Goal: Transaction & Acquisition: Purchase product/service

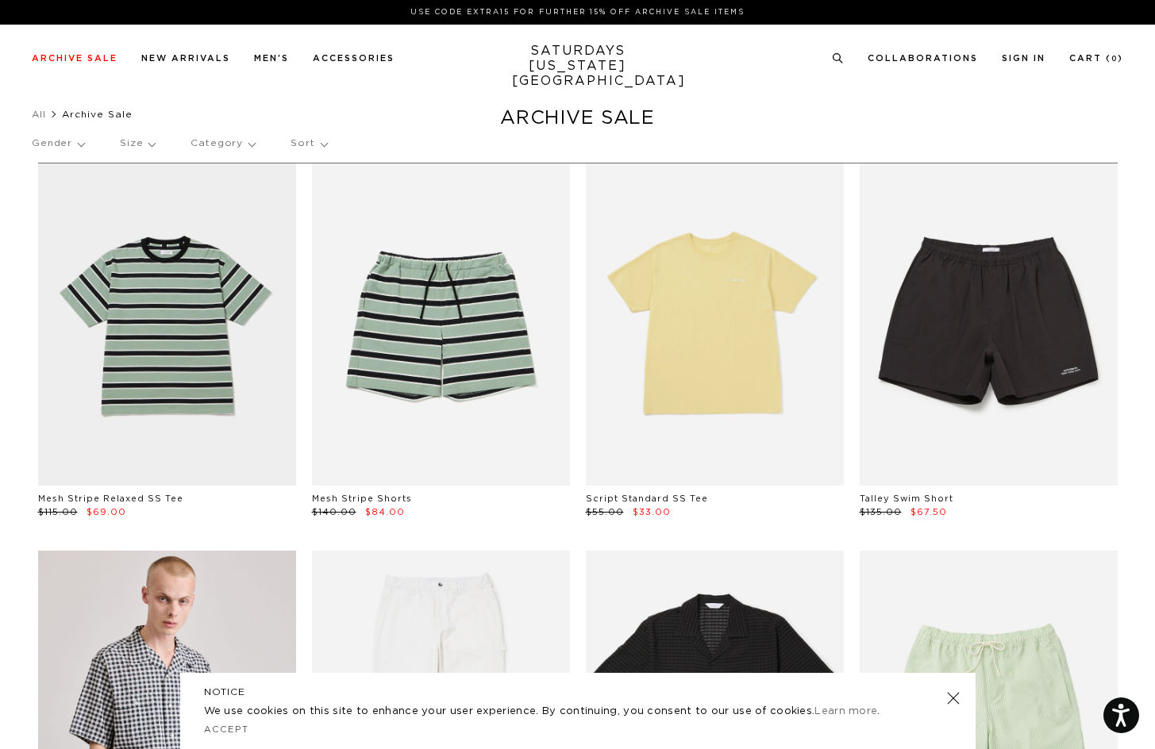
click at [226, 146] on p "Category" at bounding box center [223, 143] width 64 height 37
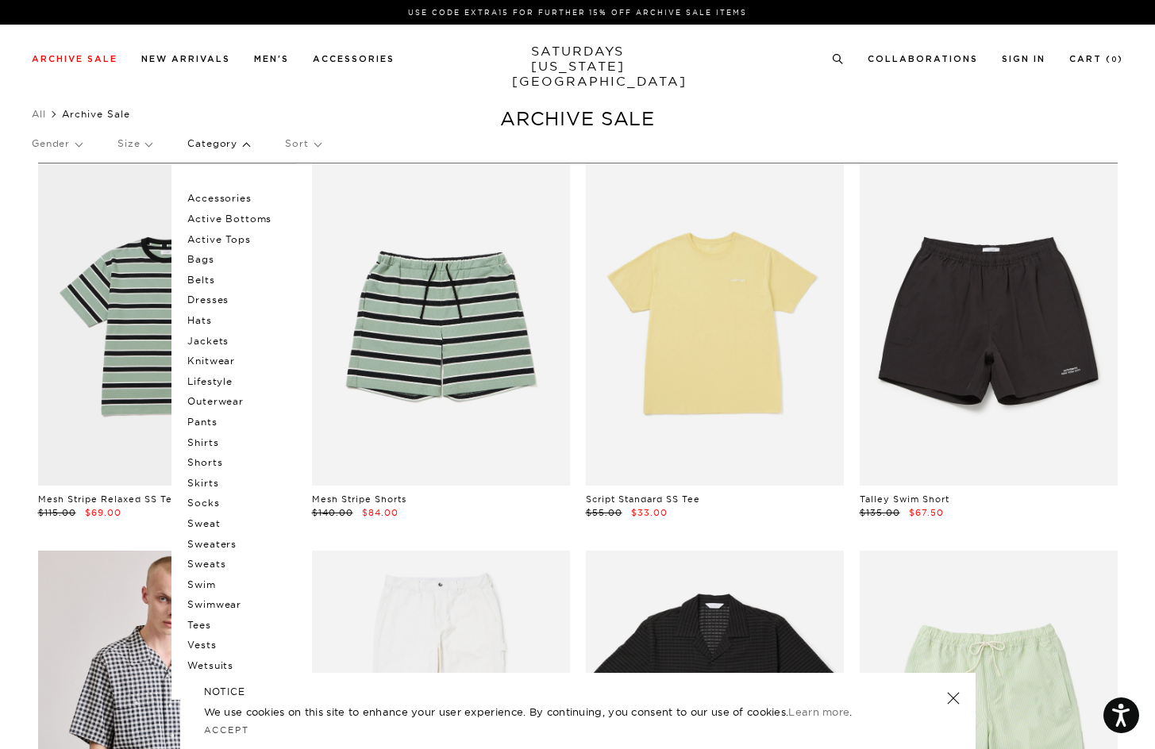
click at [195, 318] on p "Hats" at bounding box center [234, 320] width 95 height 21
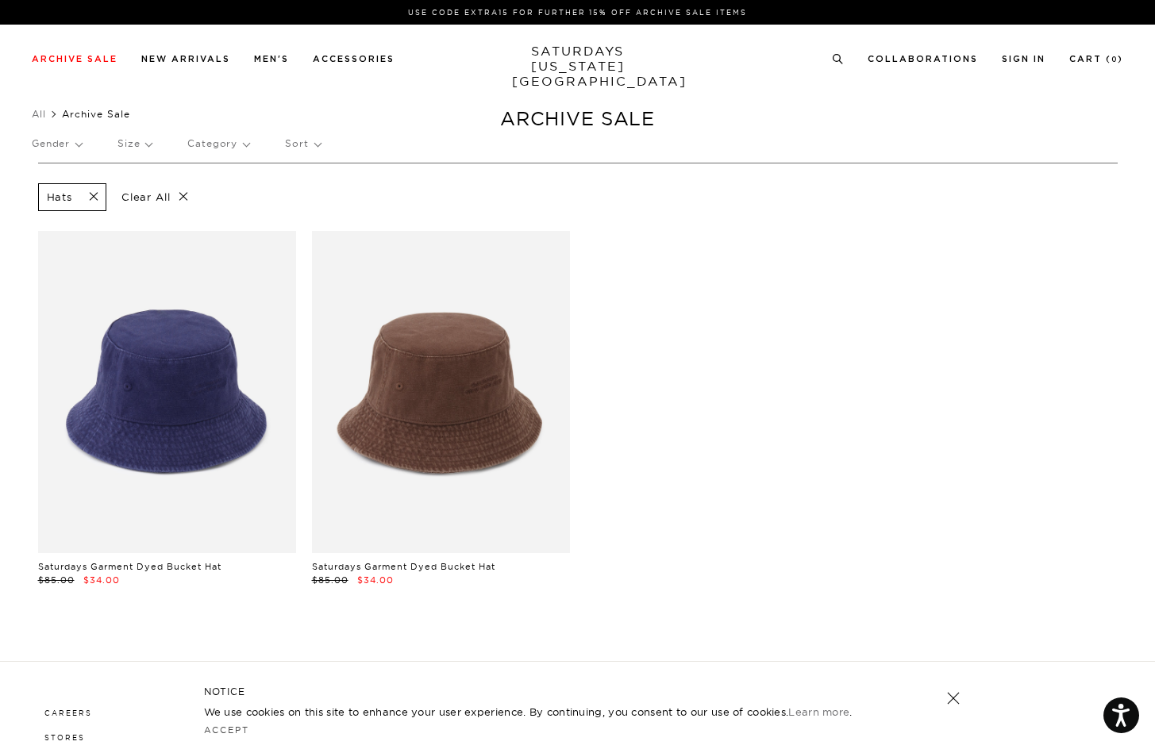
click at [91, 194] on span at bounding box center [88, 197] width 33 height 15
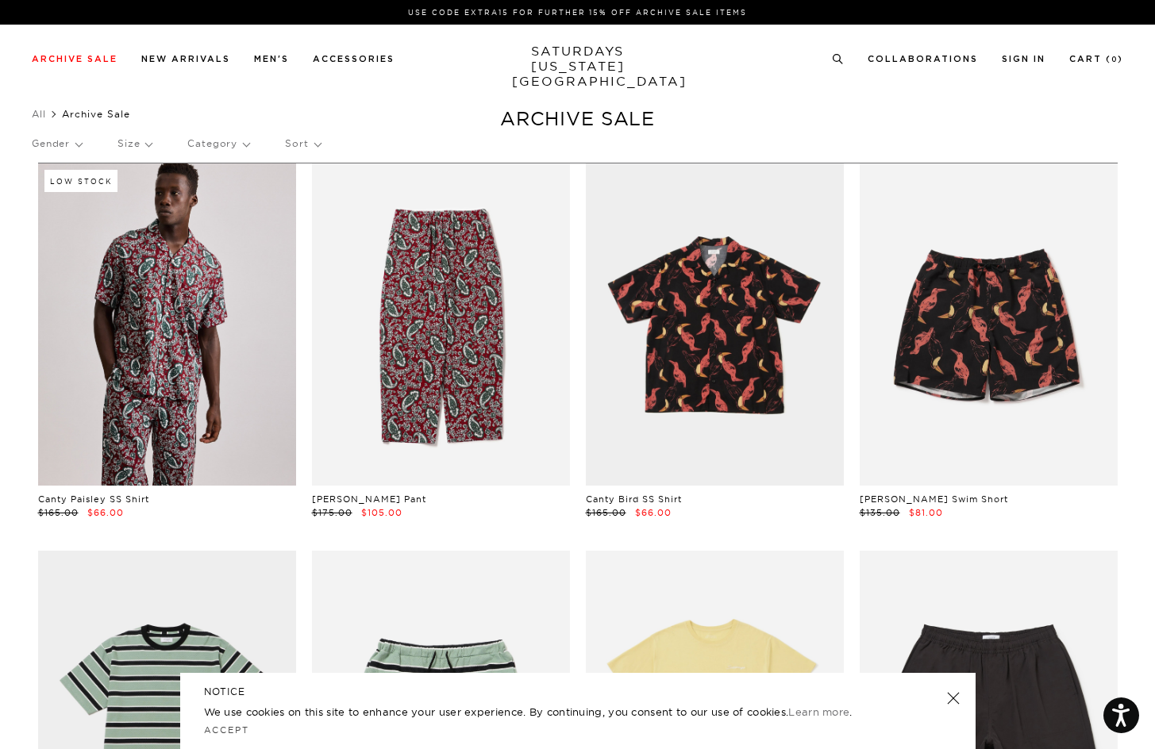
click at [202, 145] on p "Category" at bounding box center [218, 143] width 62 height 37
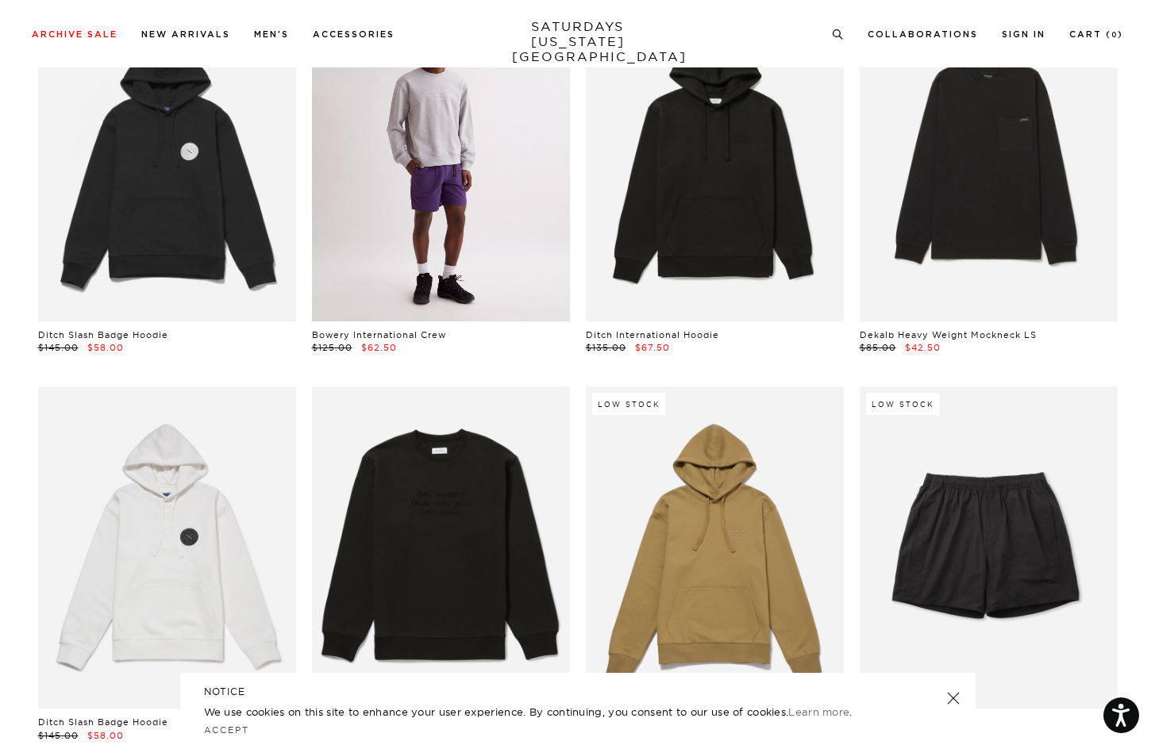
scroll to position [5596, 0]
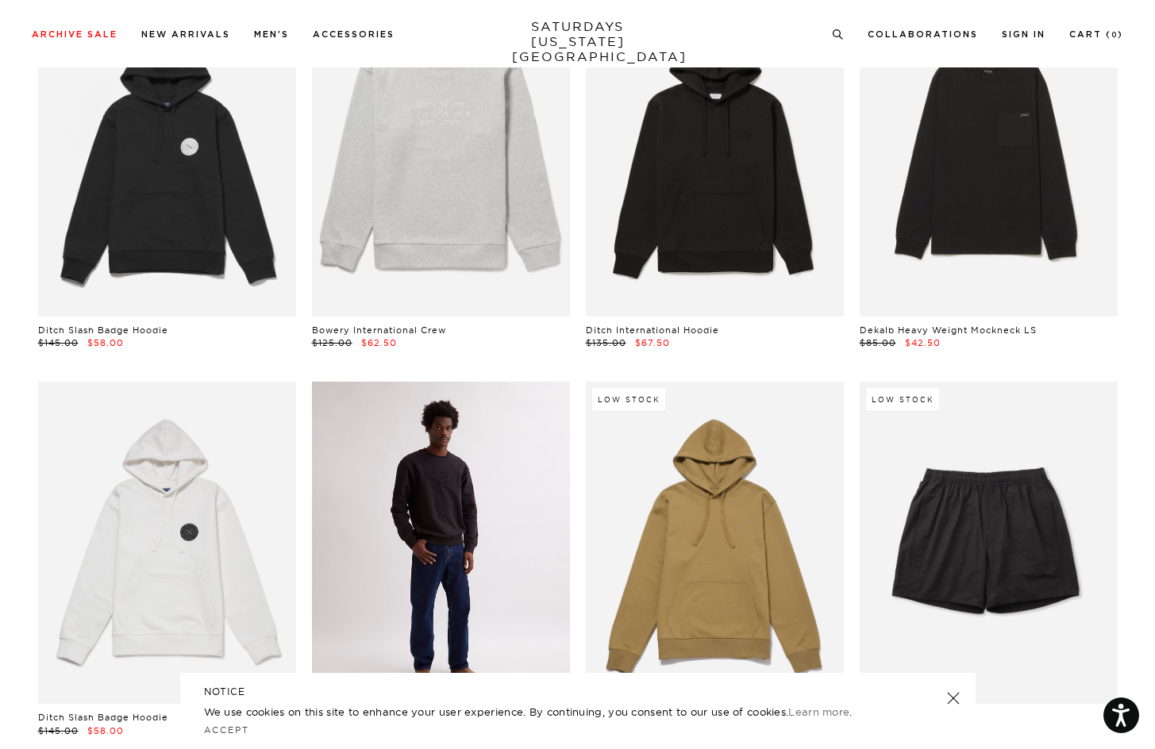
click at [437, 516] on link at bounding box center [441, 543] width 258 height 322
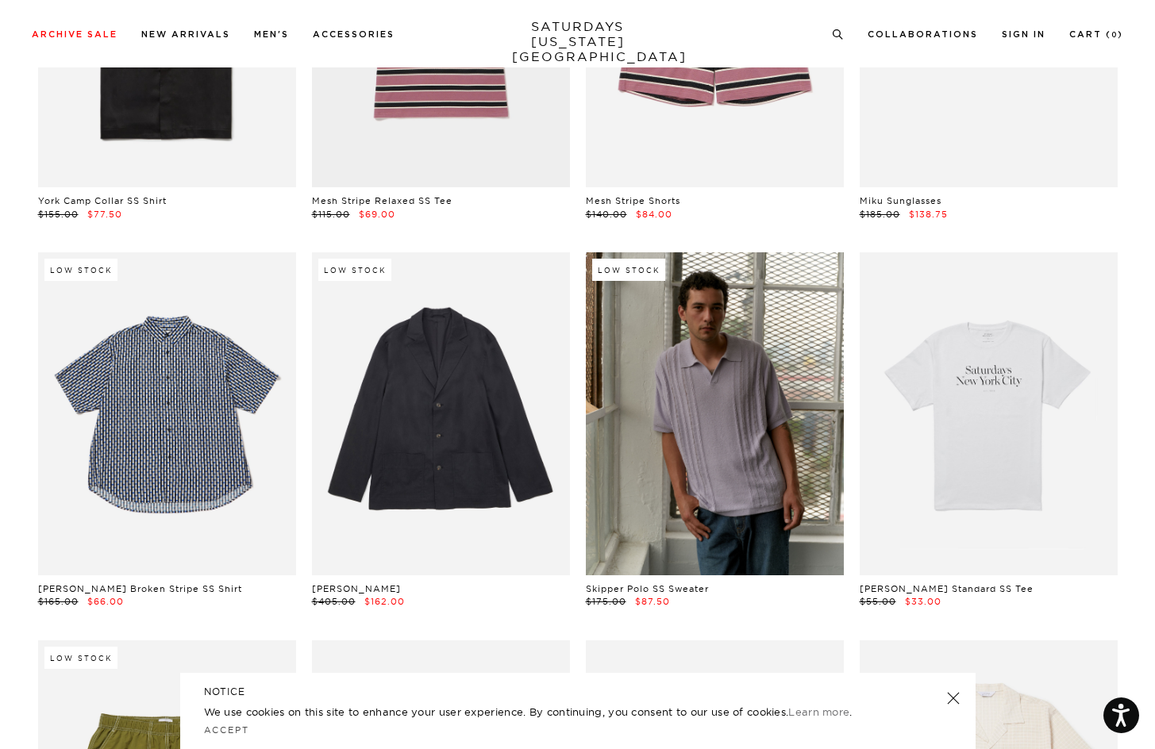
scroll to position [8055, 0]
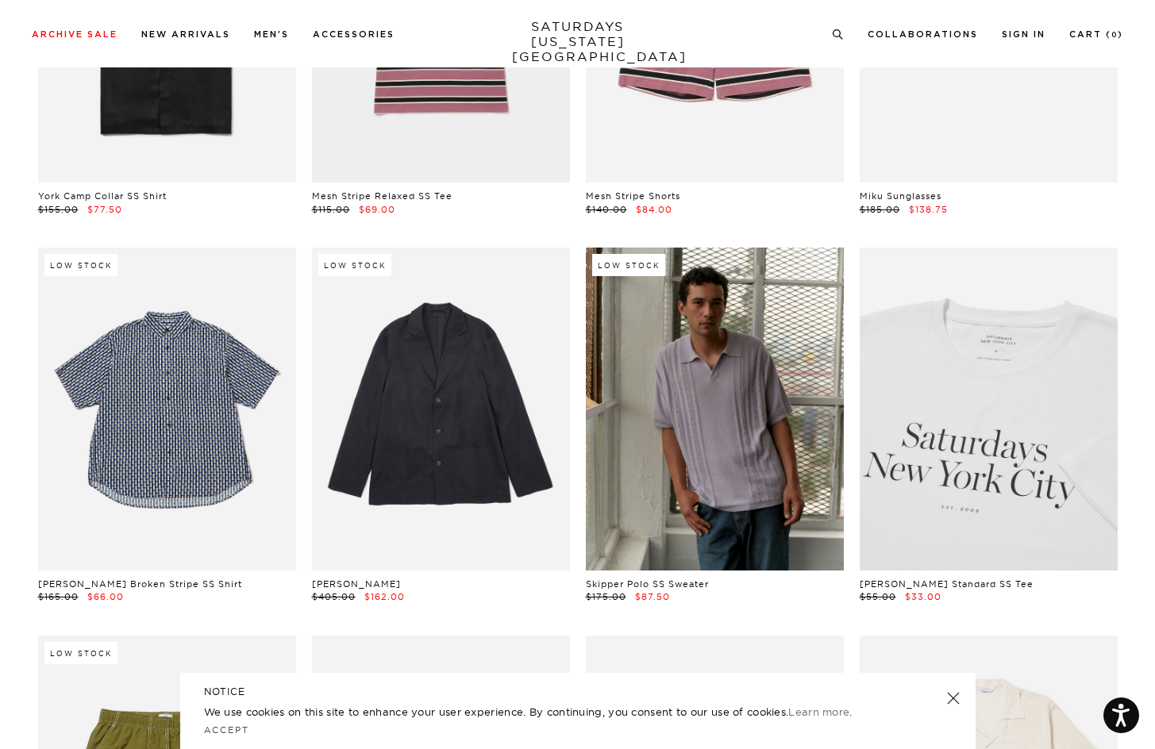
click at [982, 387] on link at bounding box center [989, 409] width 258 height 322
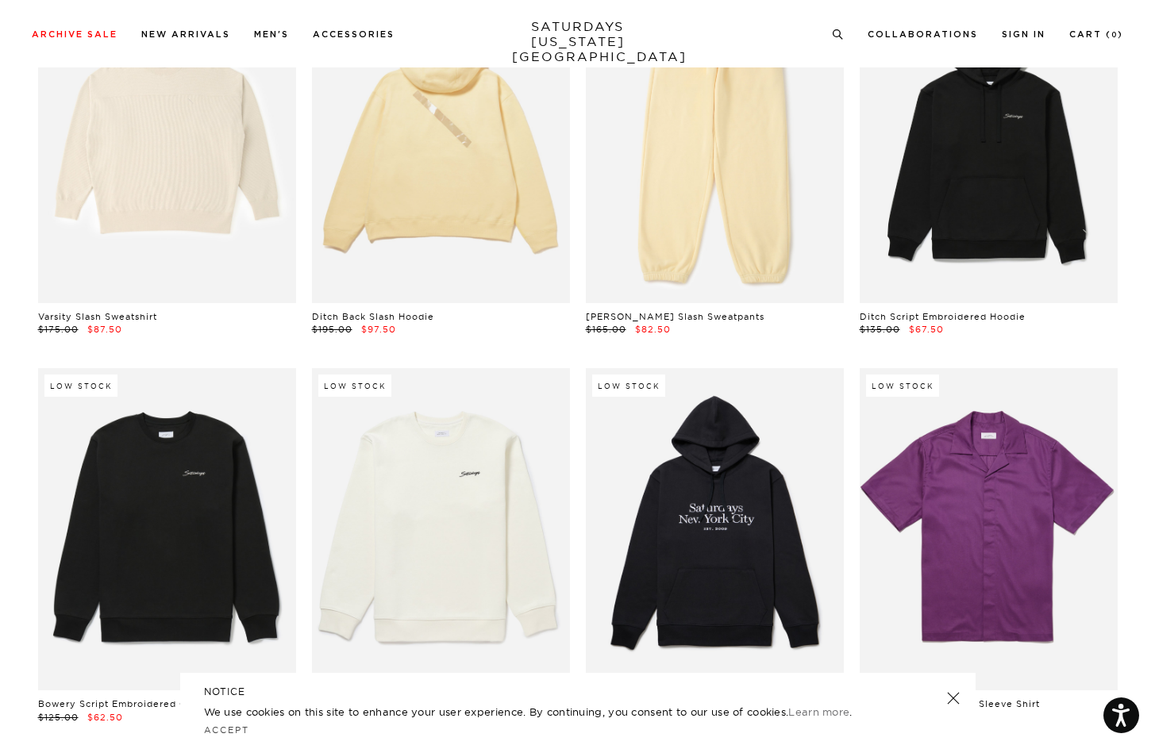
scroll to position [16587, 0]
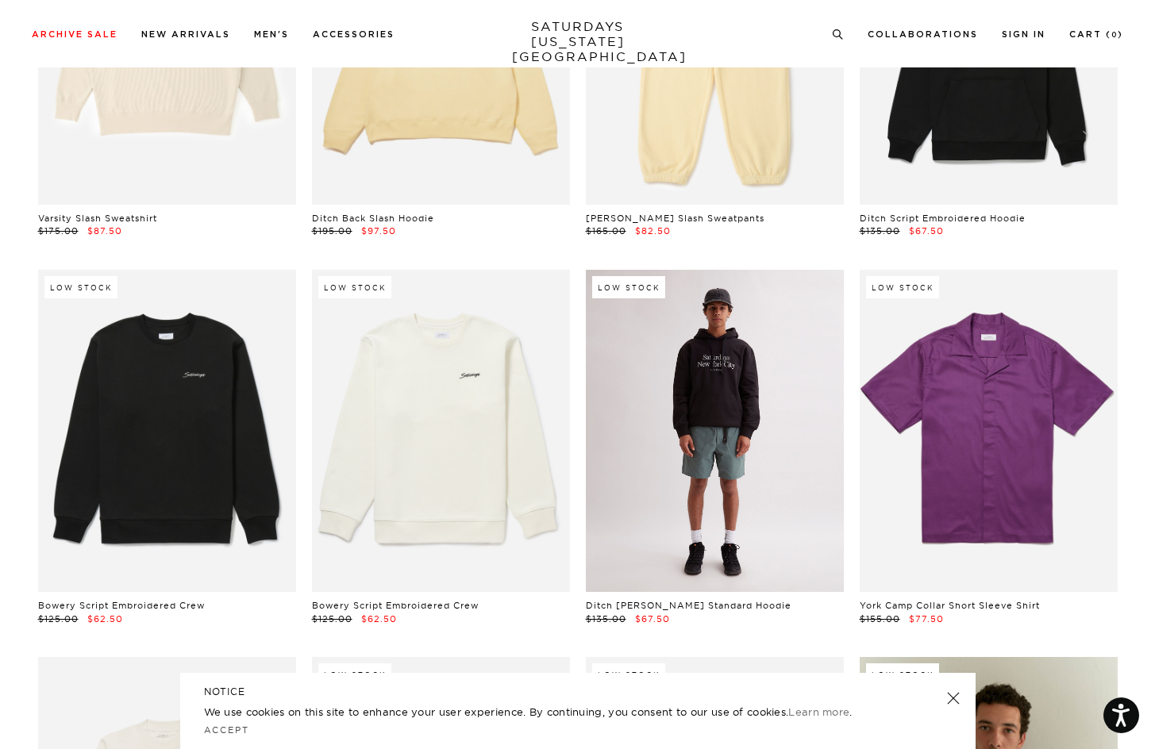
click at [722, 364] on link at bounding box center [715, 431] width 258 height 322
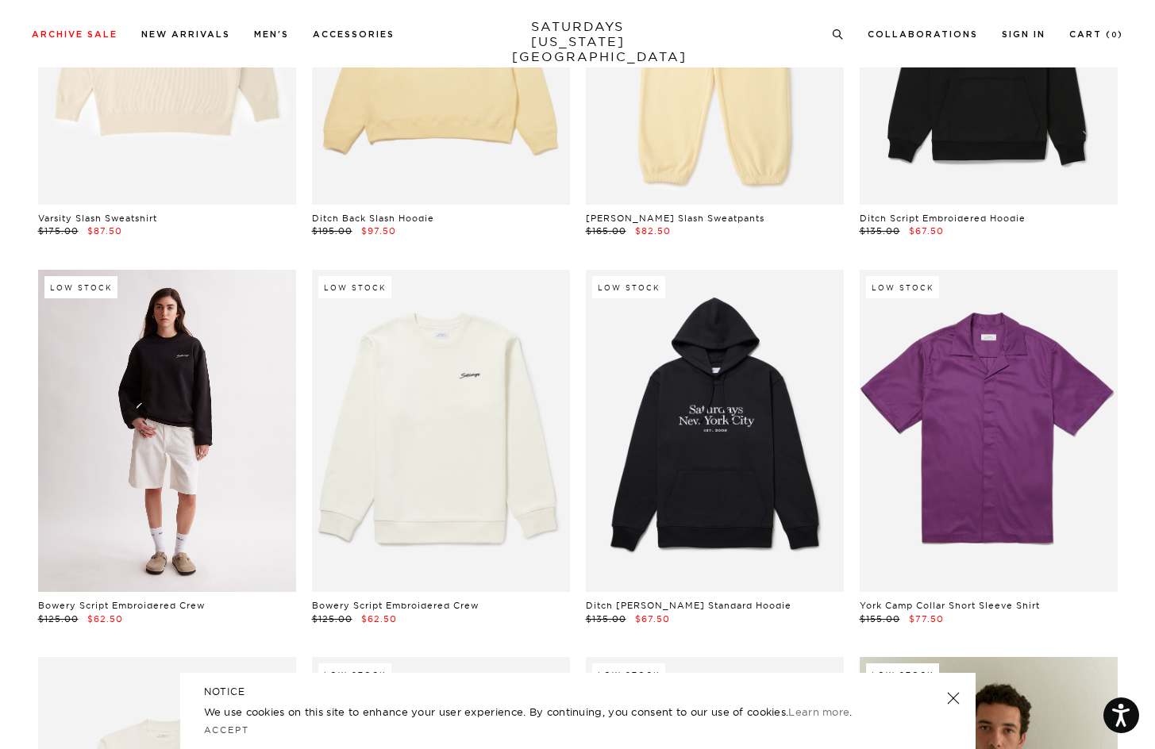
click at [208, 369] on link at bounding box center [167, 431] width 258 height 322
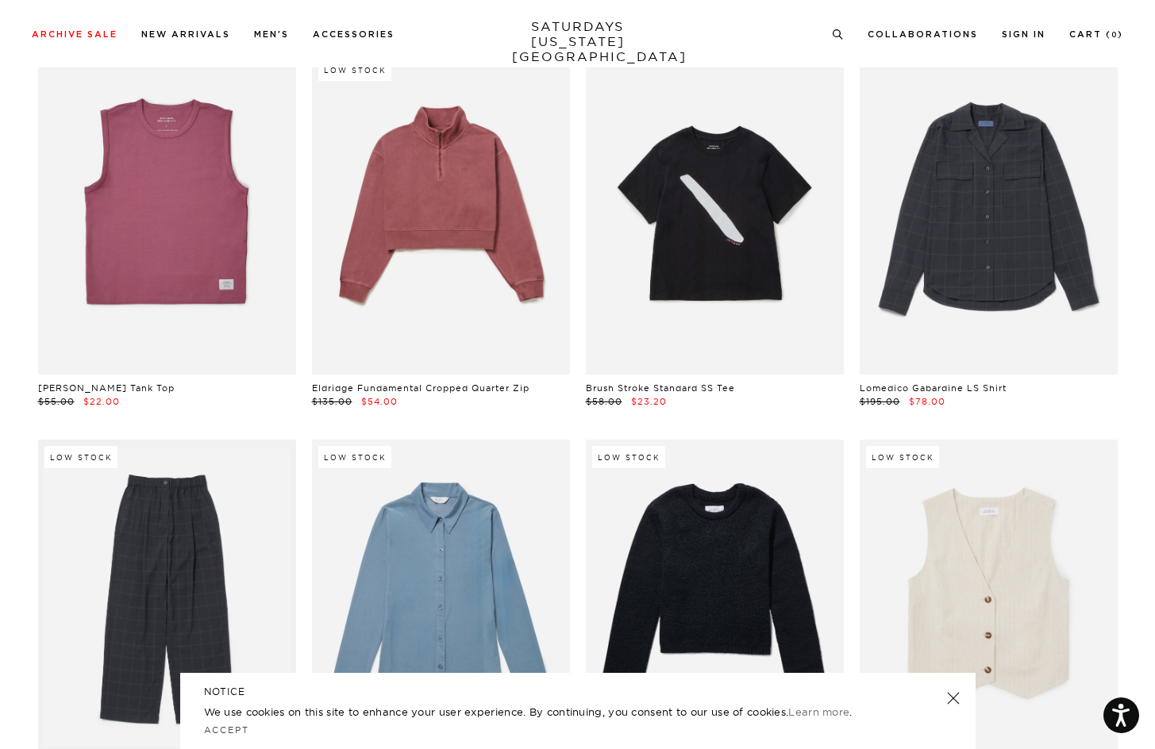
scroll to position [33844, 0]
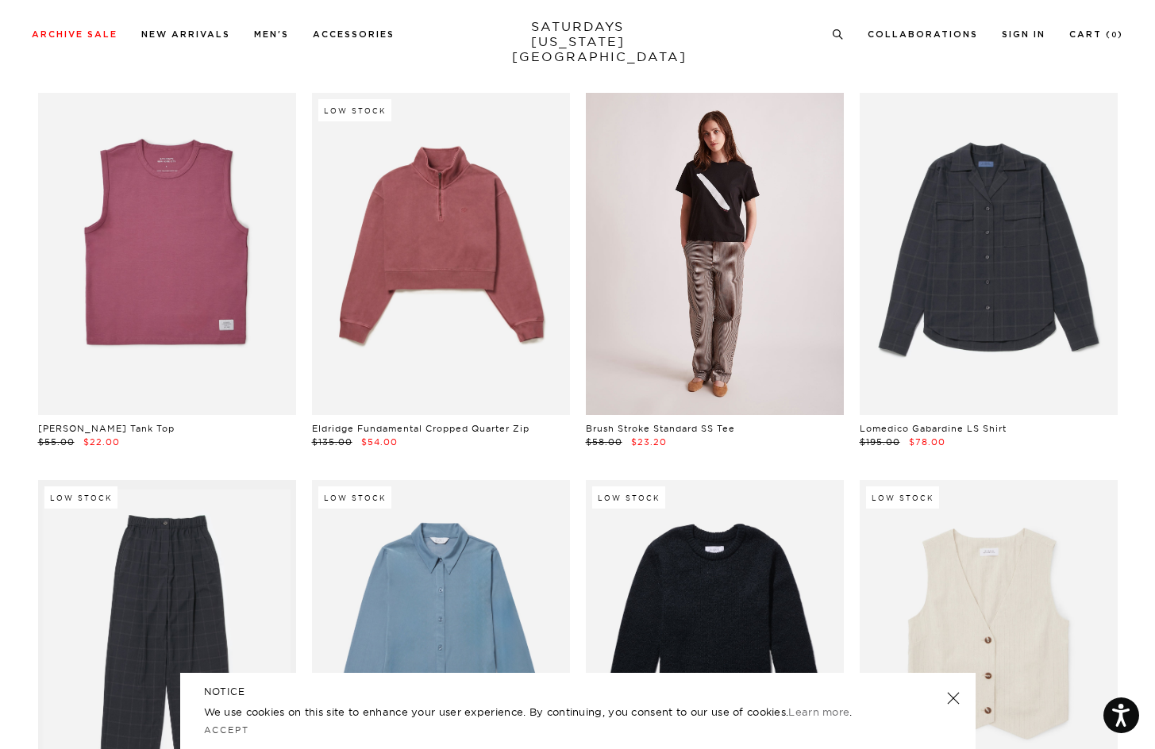
click at [701, 137] on link at bounding box center [715, 254] width 258 height 322
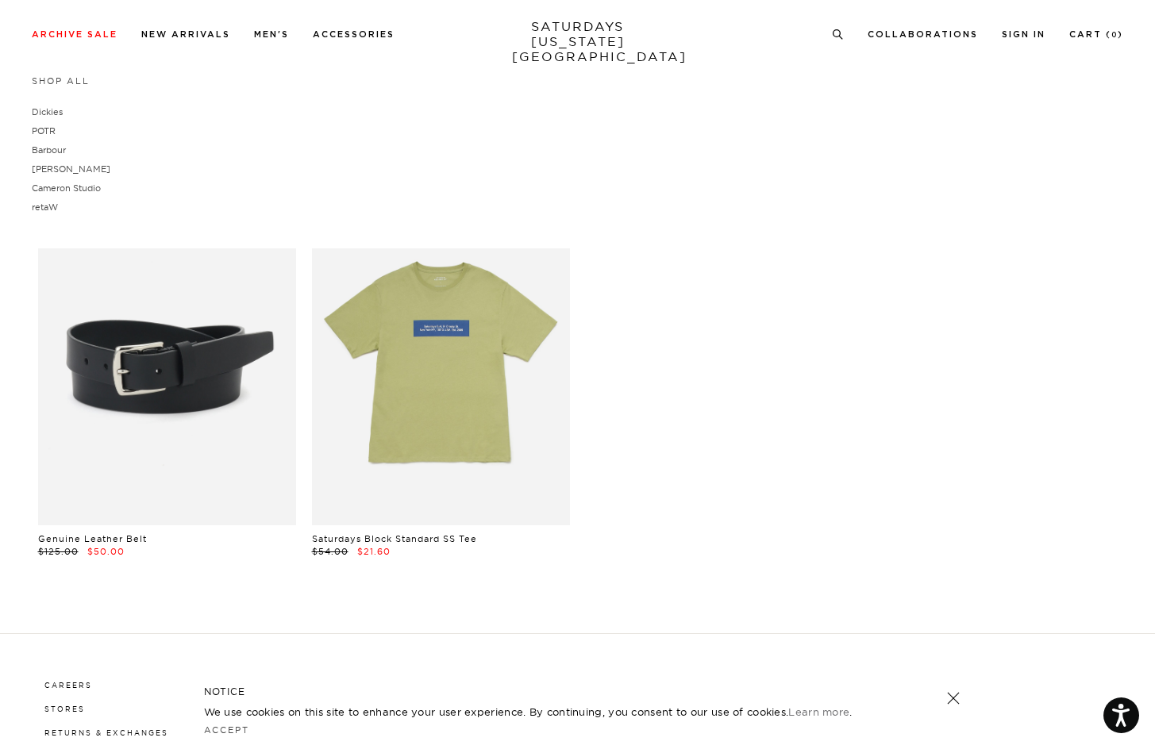
scroll to position [36063, 0]
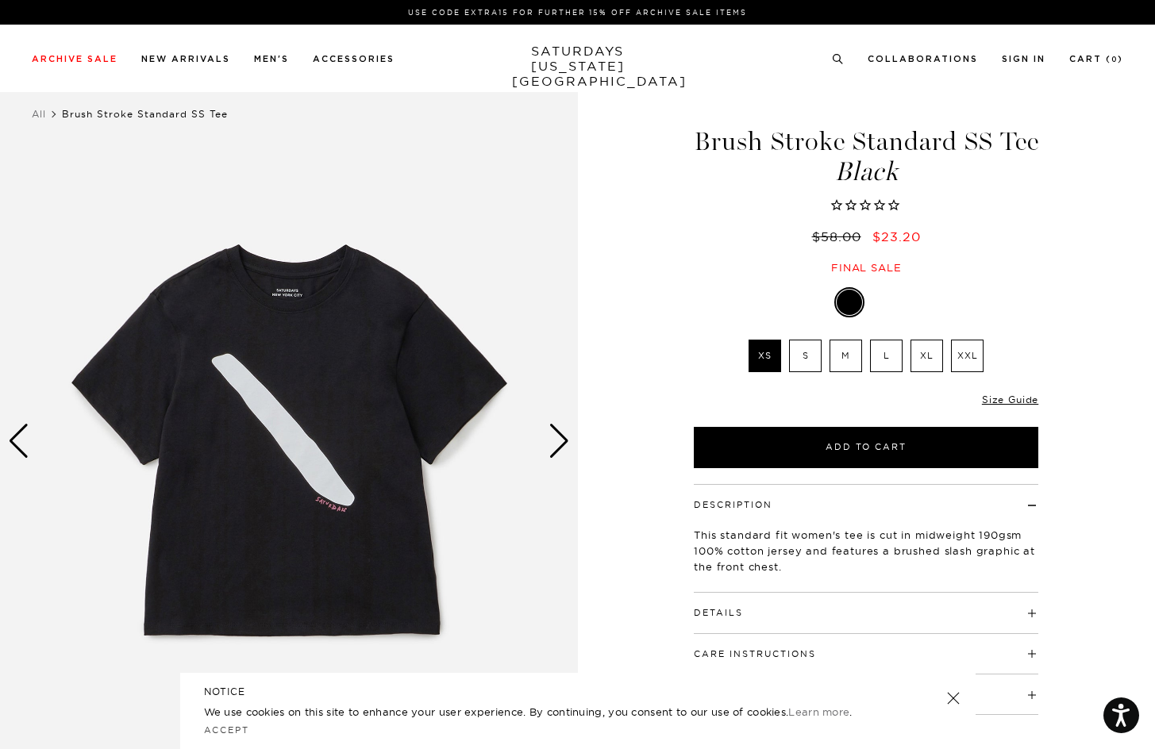
click at [558, 450] on div "Next slide" at bounding box center [559, 441] width 21 height 35
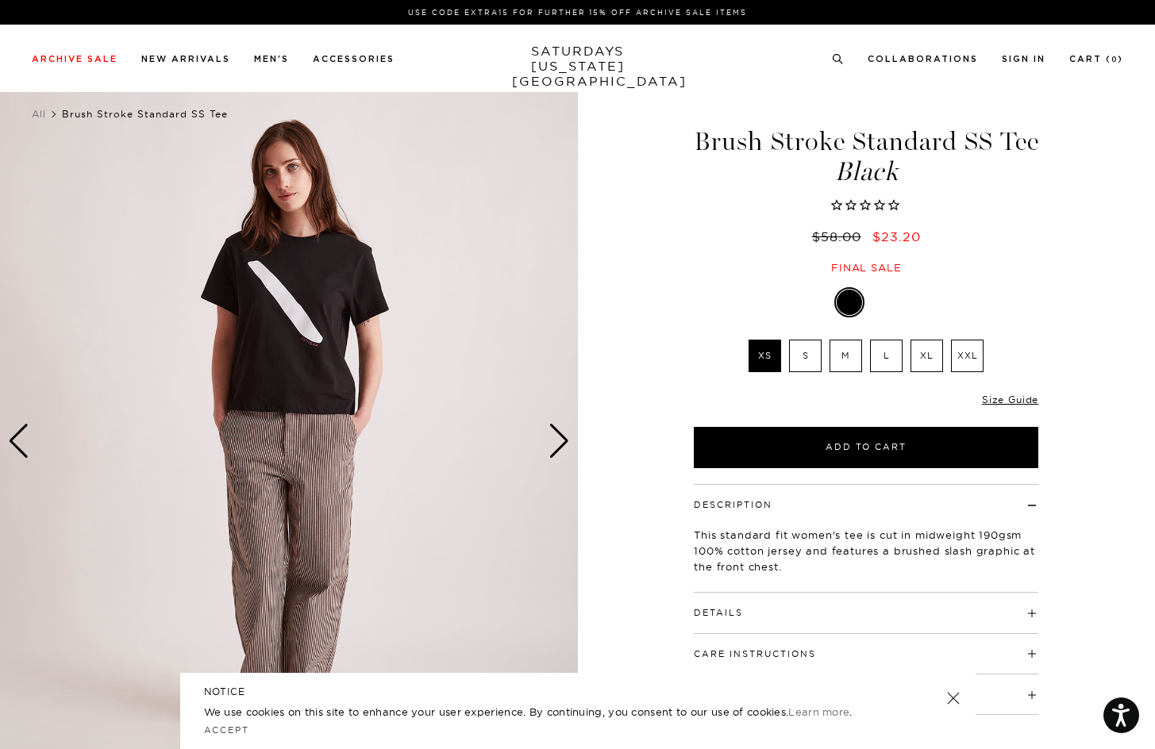
click at [558, 450] on div "Next slide" at bounding box center [559, 441] width 21 height 35
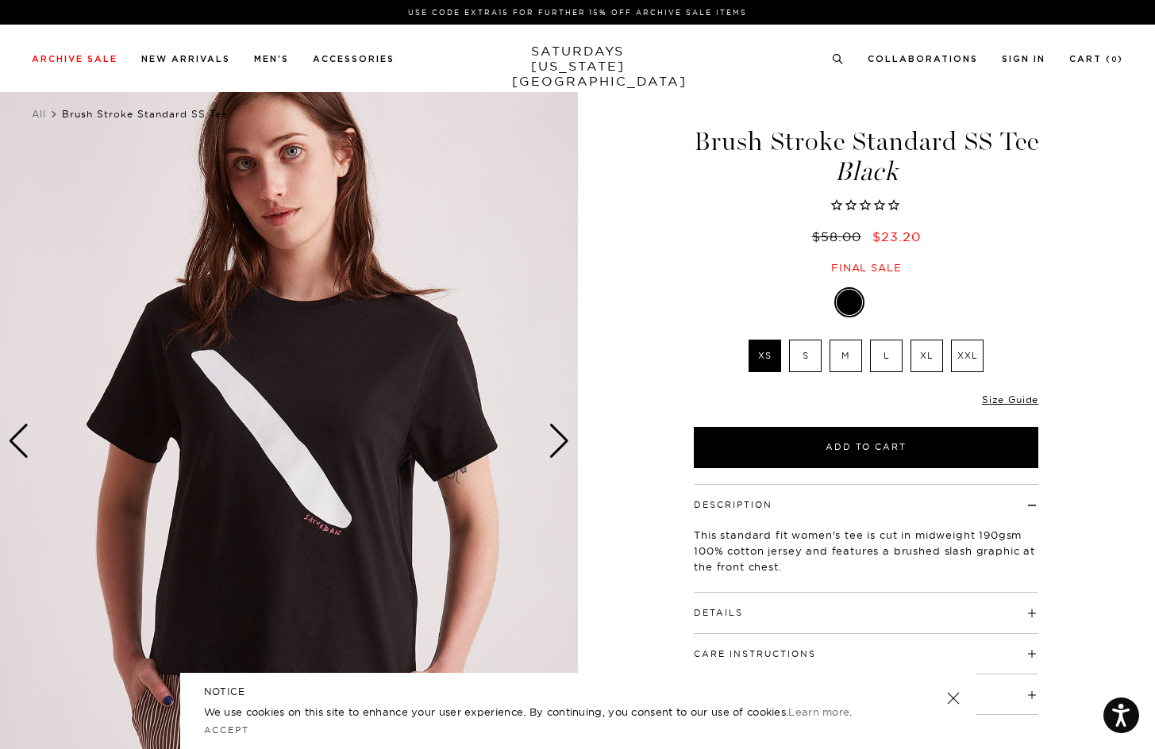
click at [558, 450] on div "Next slide" at bounding box center [559, 441] width 21 height 35
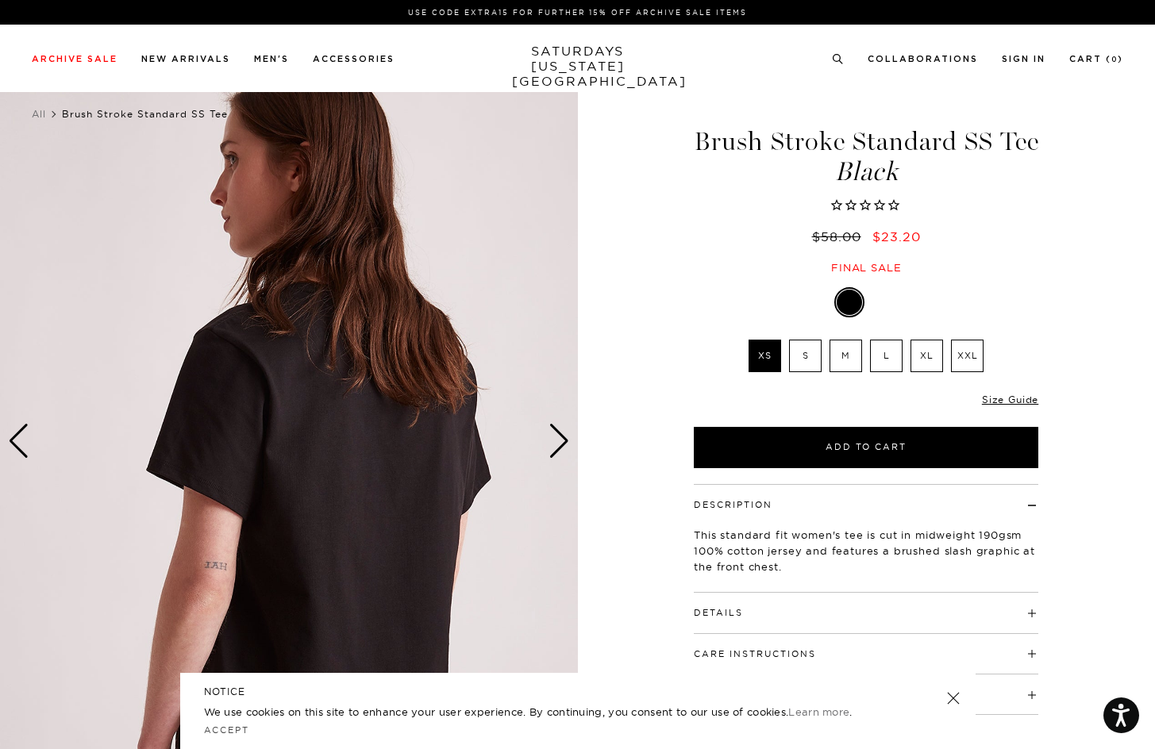
click at [850, 354] on label "M" at bounding box center [846, 356] width 33 height 33
click at [0, 0] on input "M" at bounding box center [0, 0] width 0 height 0
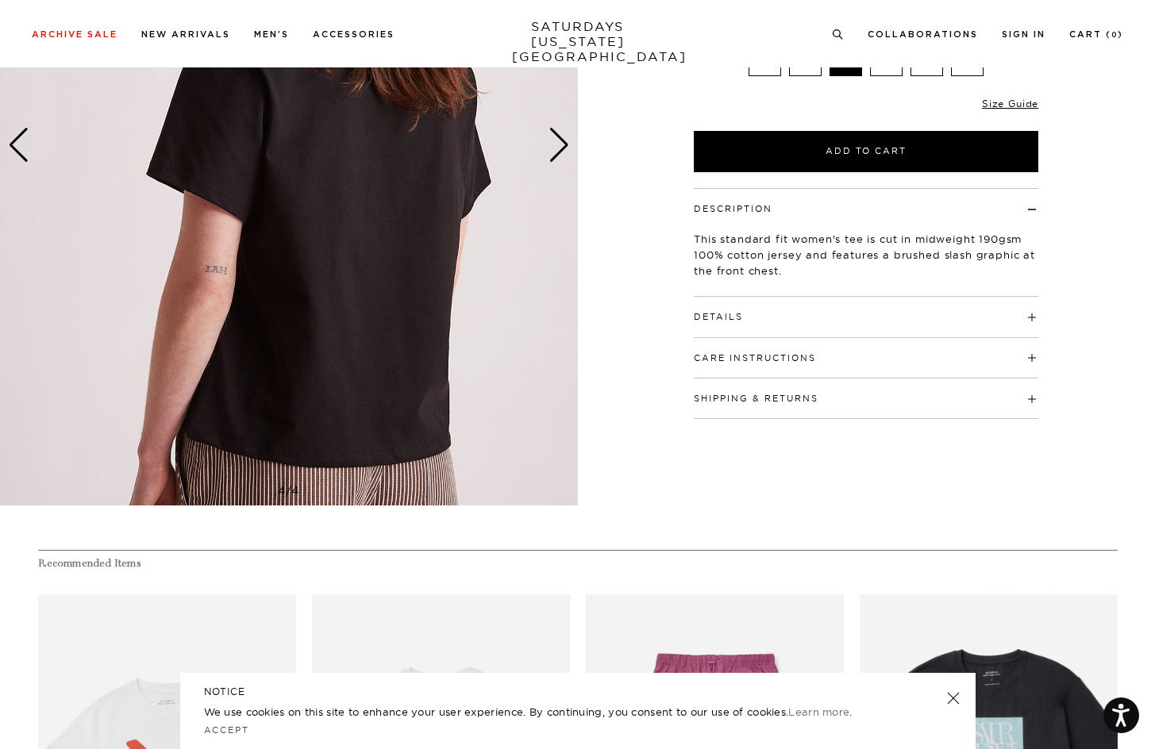
scroll to position [73, 0]
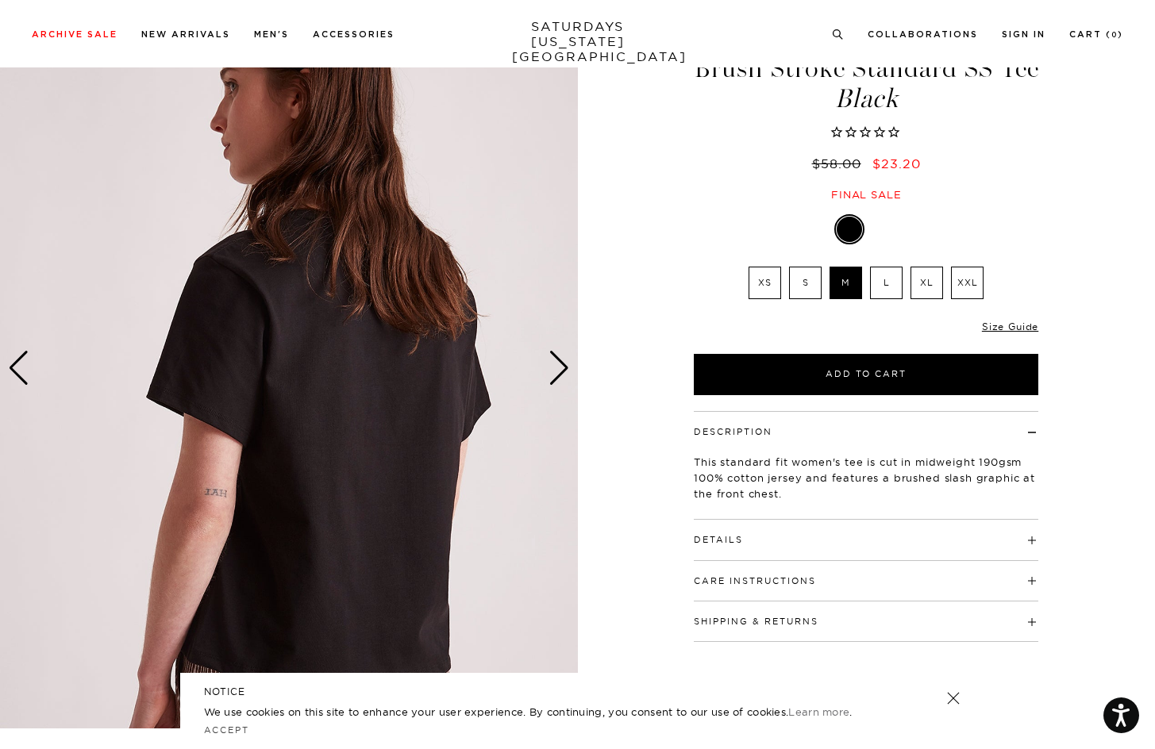
click at [36, 364] on img at bounding box center [289, 368] width 578 height 722
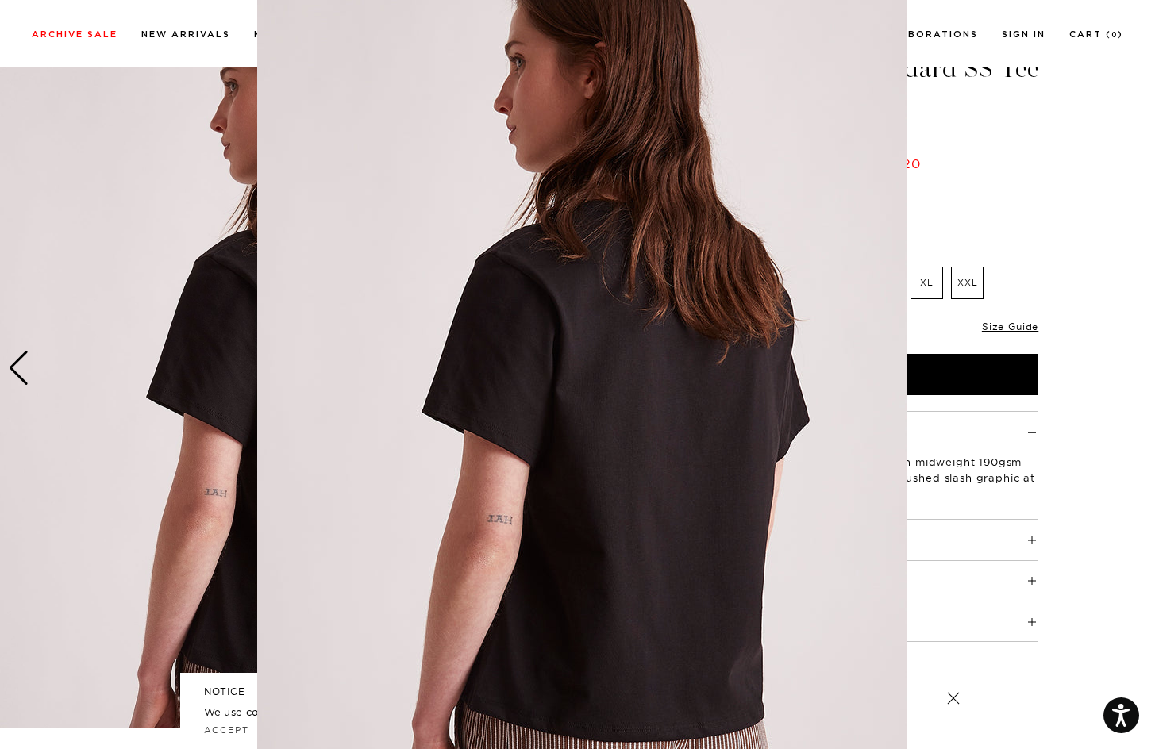
click at [17, 366] on figure at bounding box center [577, 374] width 1155 height 749
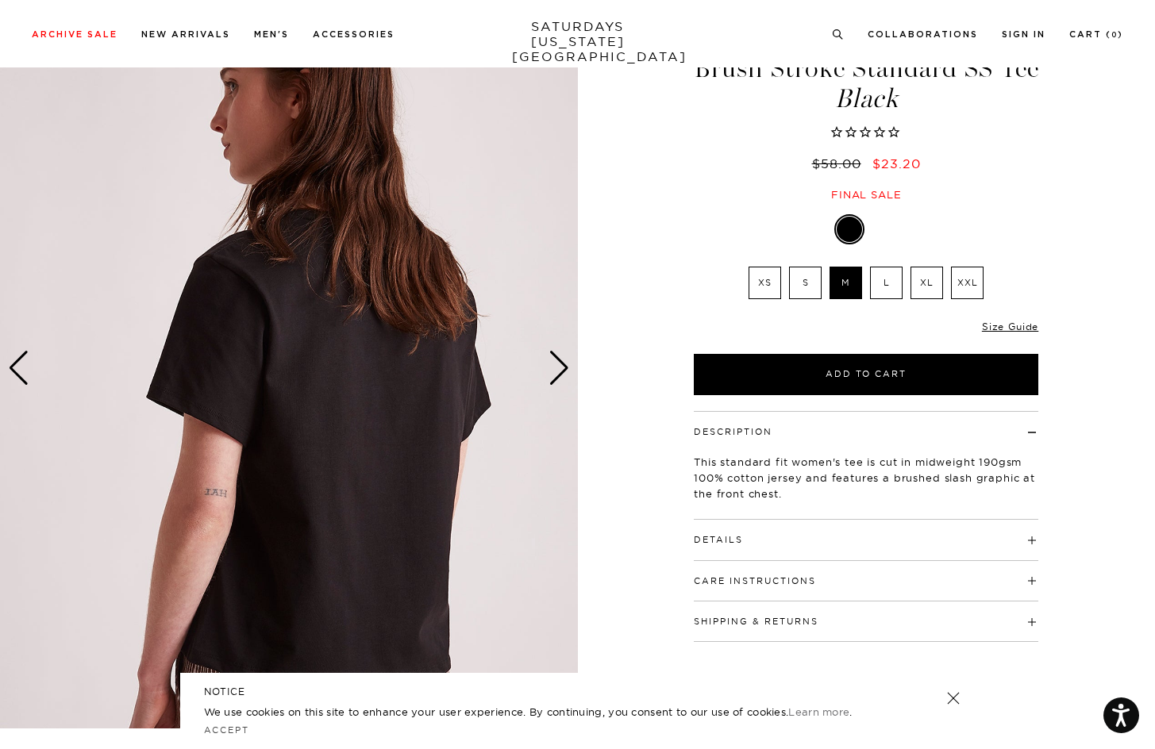
click at [545, 360] on img at bounding box center [289, 368] width 578 height 722
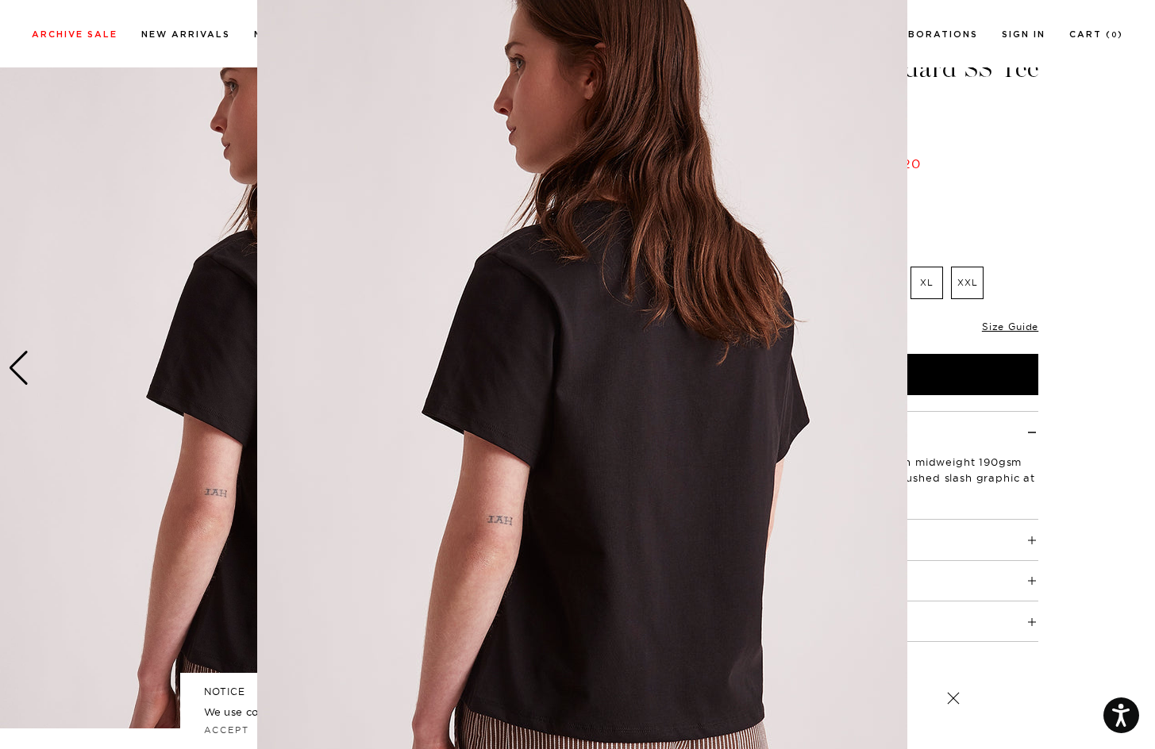
scroll to position [27, 0]
click at [2, 388] on figure at bounding box center [577, 374] width 1155 height 749
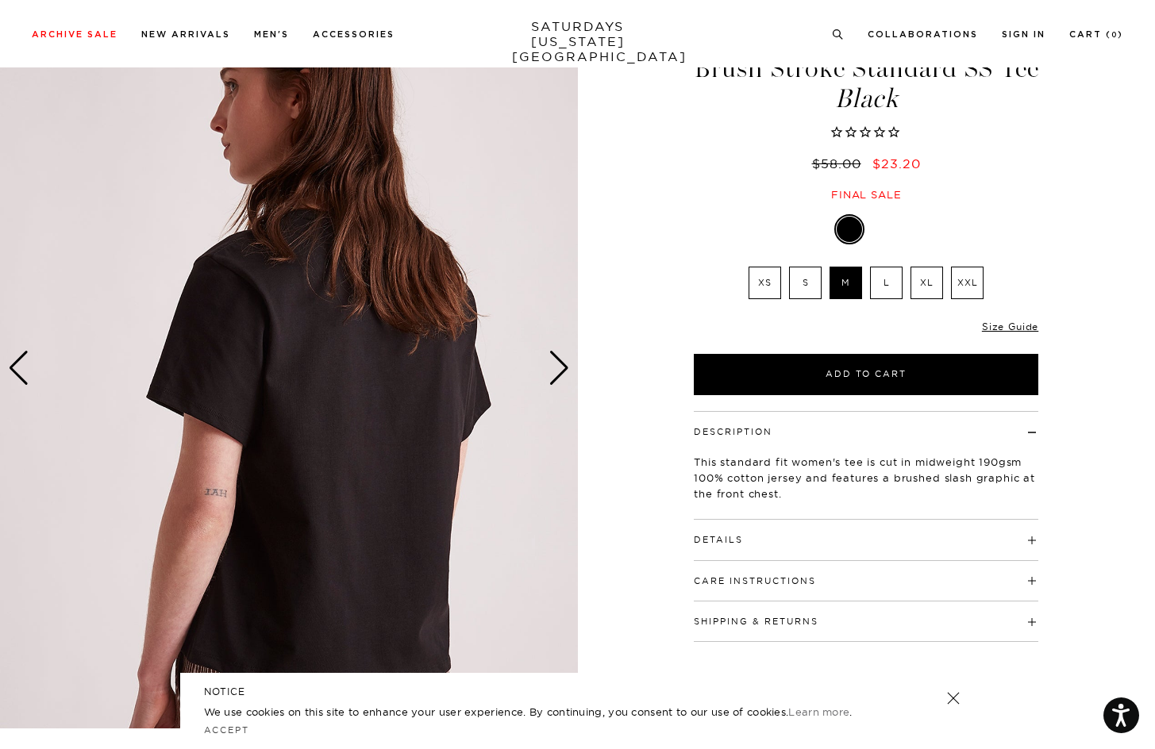
scroll to position [0, 0]
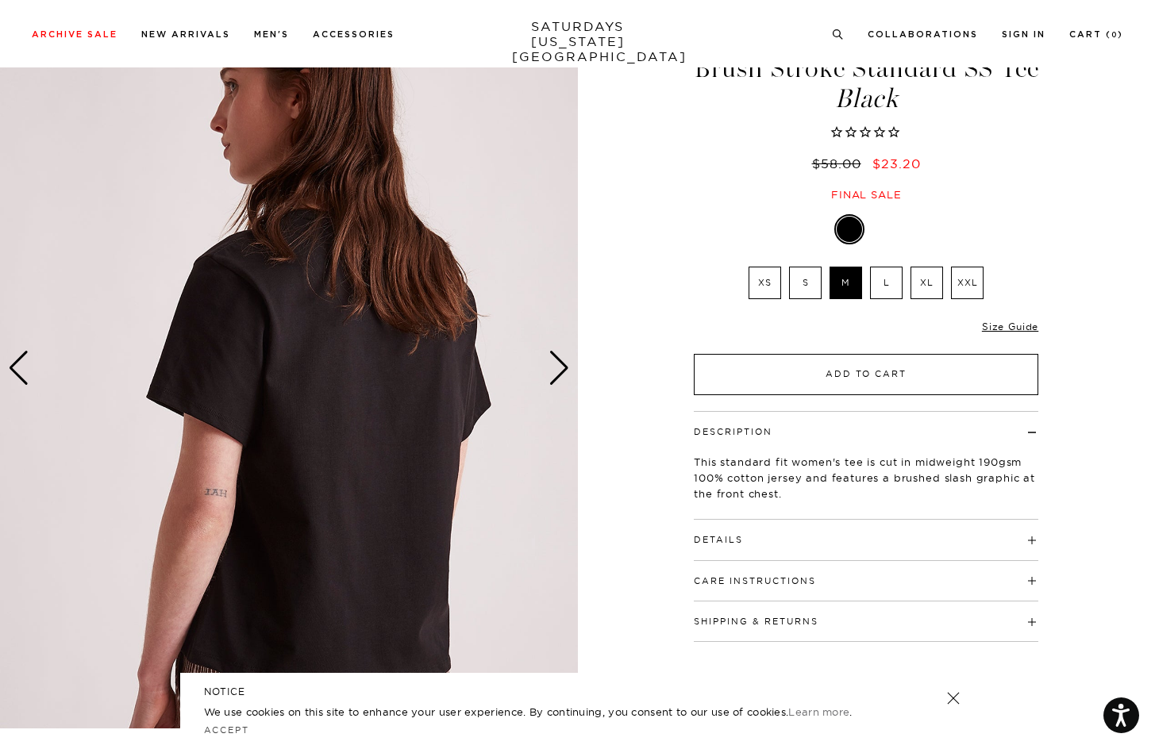
click at [848, 378] on button "Add to Cart" at bounding box center [866, 374] width 345 height 41
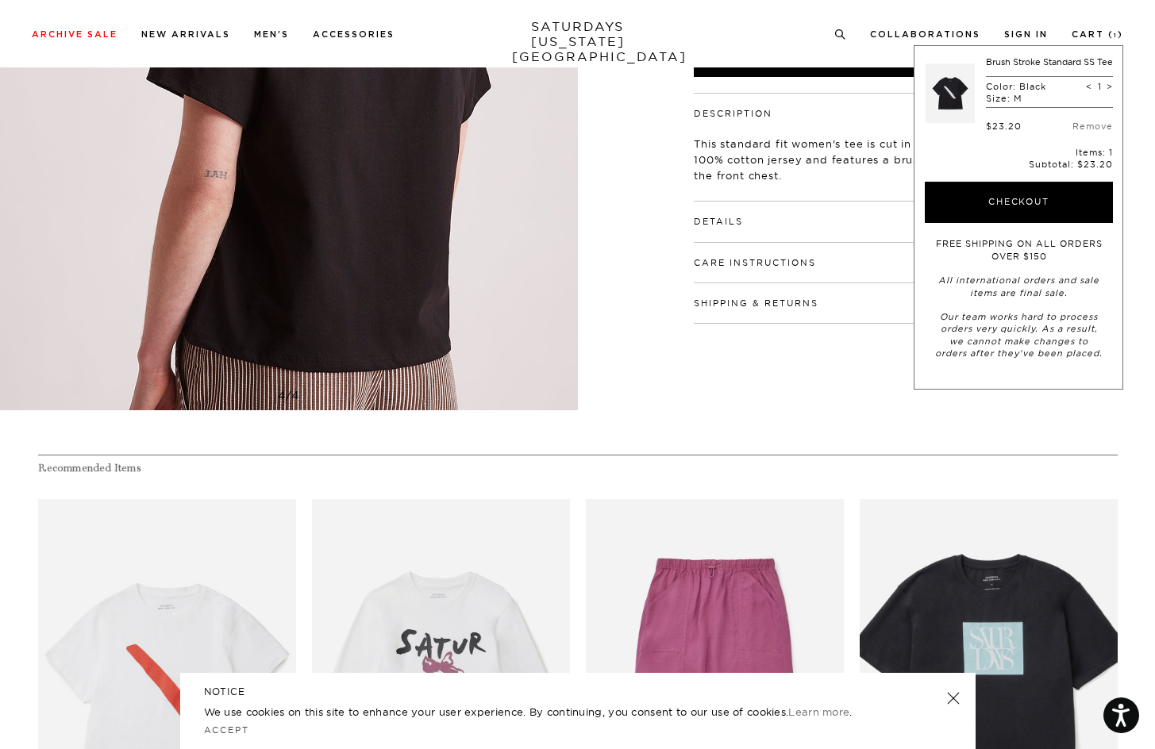
scroll to position [335, 0]
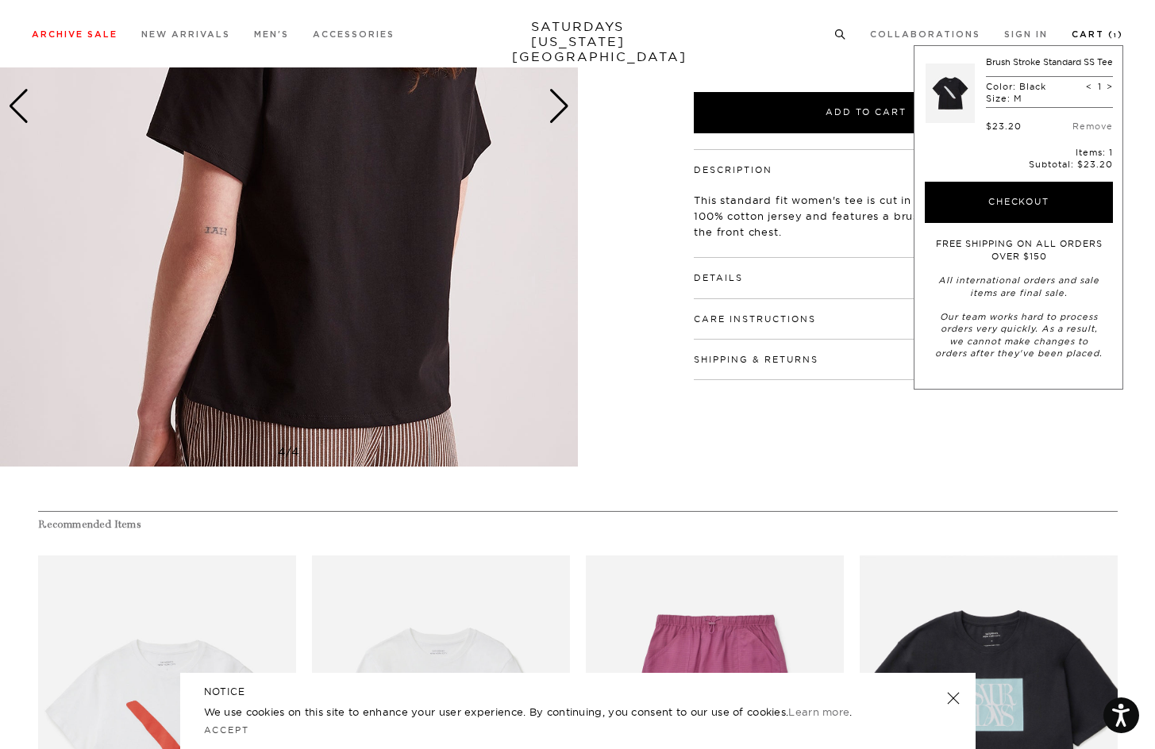
click at [1105, 31] on link "Cart ( 1 )" at bounding box center [1098, 34] width 52 height 9
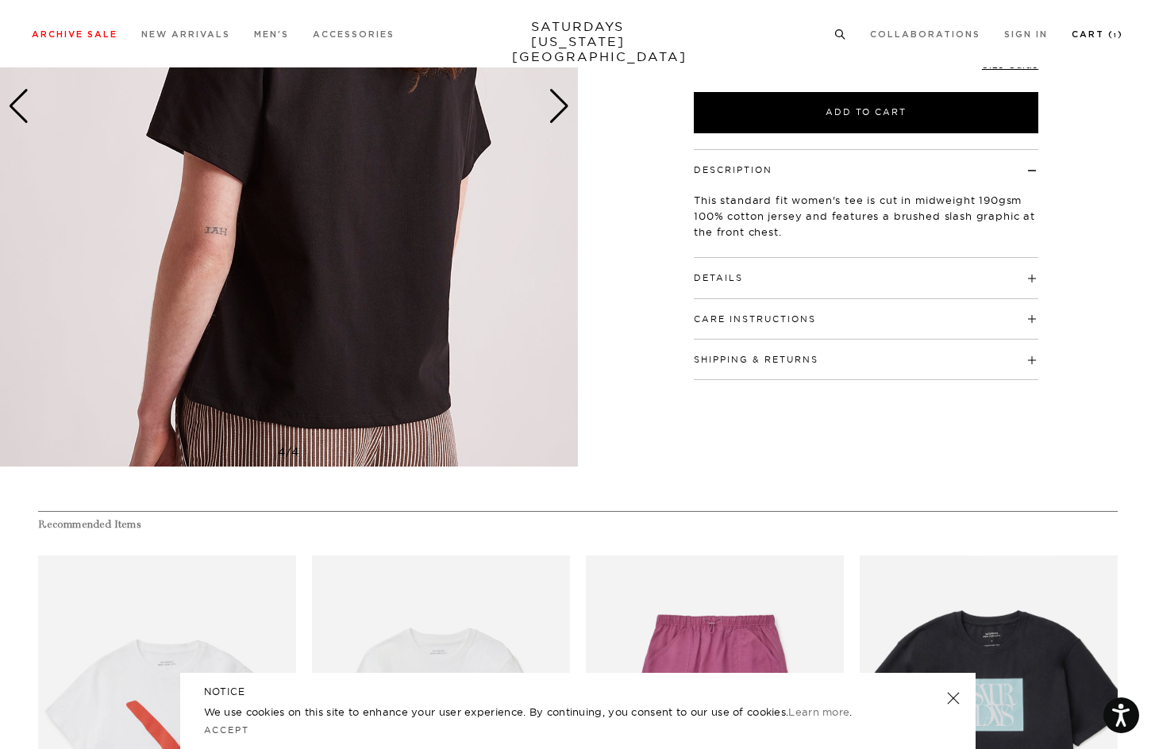
click at [1093, 30] on link "Cart ( 1 )" at bounding box center [1098, 34] width 52 height 9
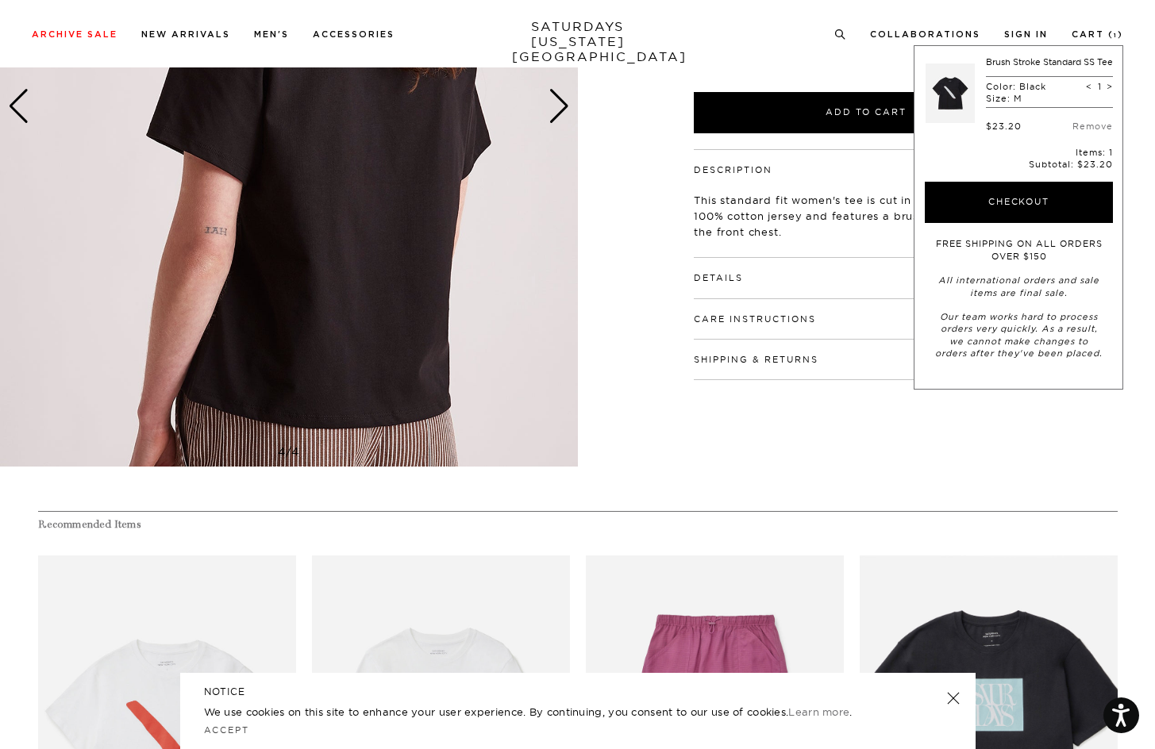
click at [949, 76] on link at bounding box center [950, 93] width 49 height 75
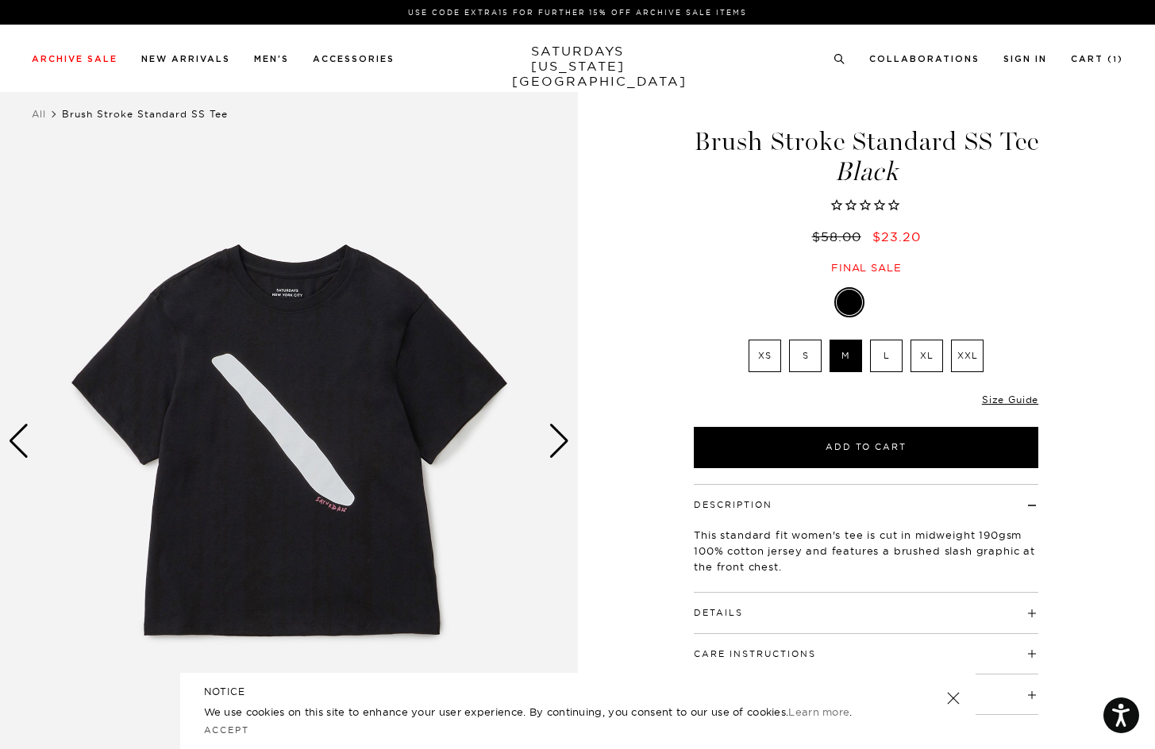
click at [566, 433] on div "Next slide" at bounding box center [559, 441] width 21 height 35
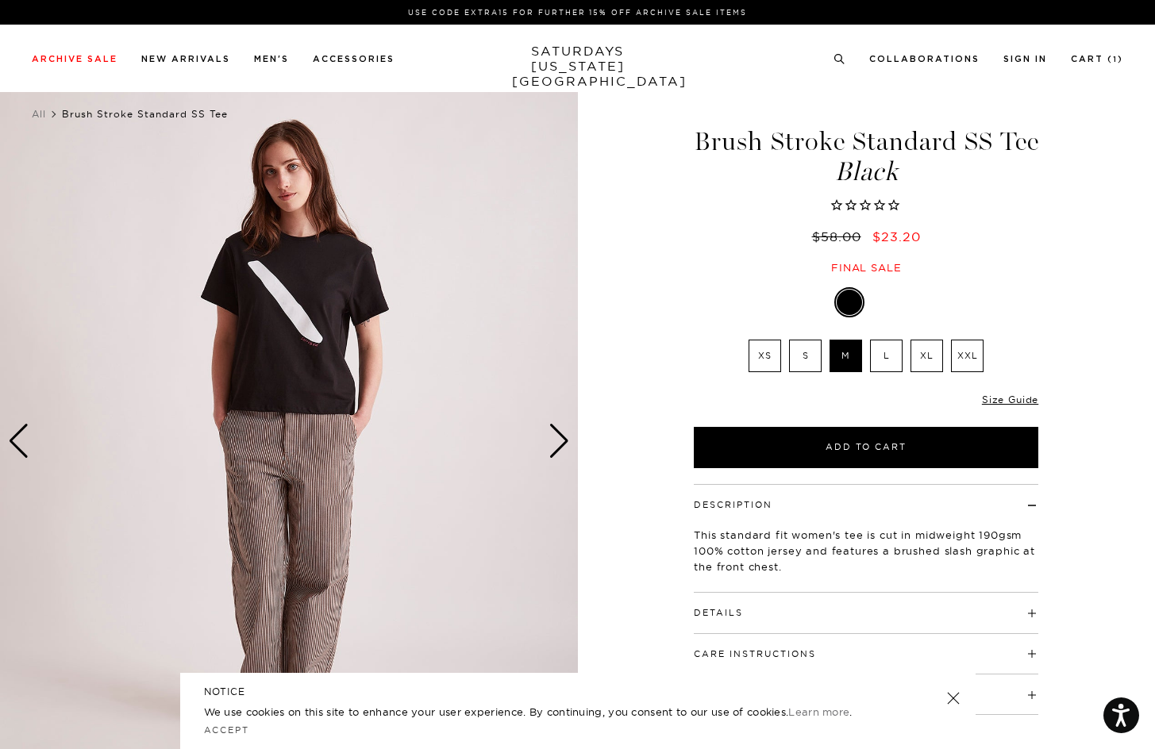
click at [547, 436] on img at bounding box center [289, 441] width 578 height 722
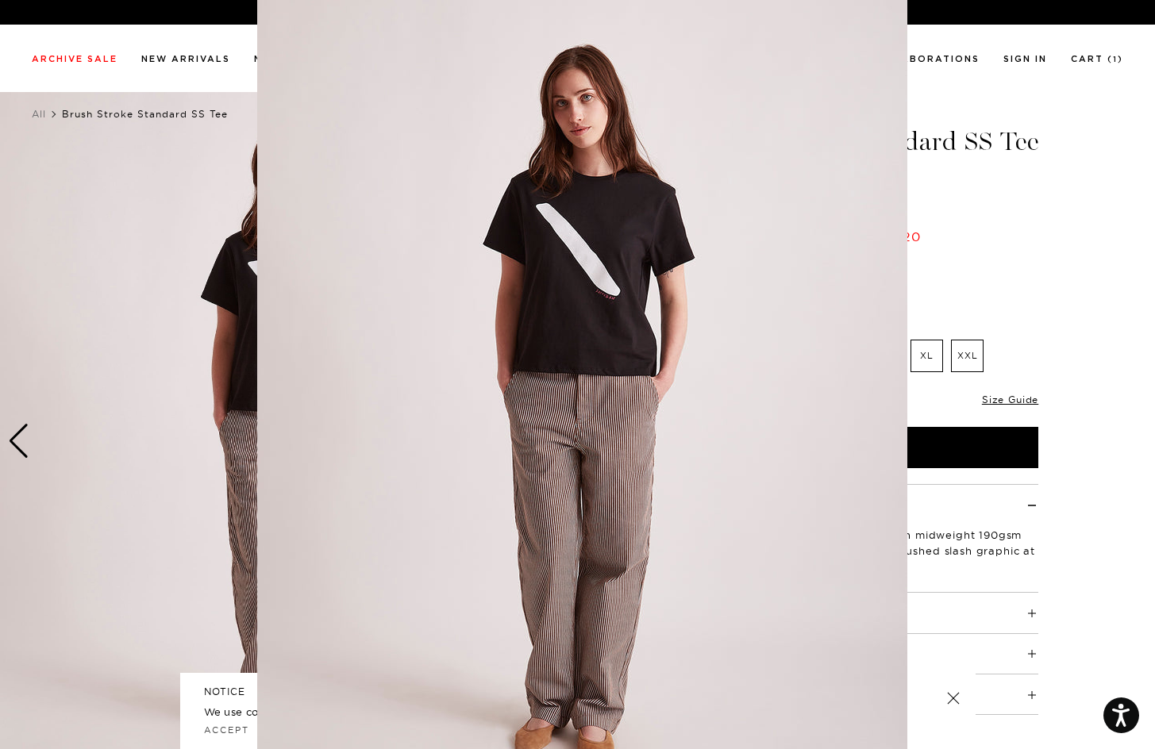
scroll to position [27, 0]
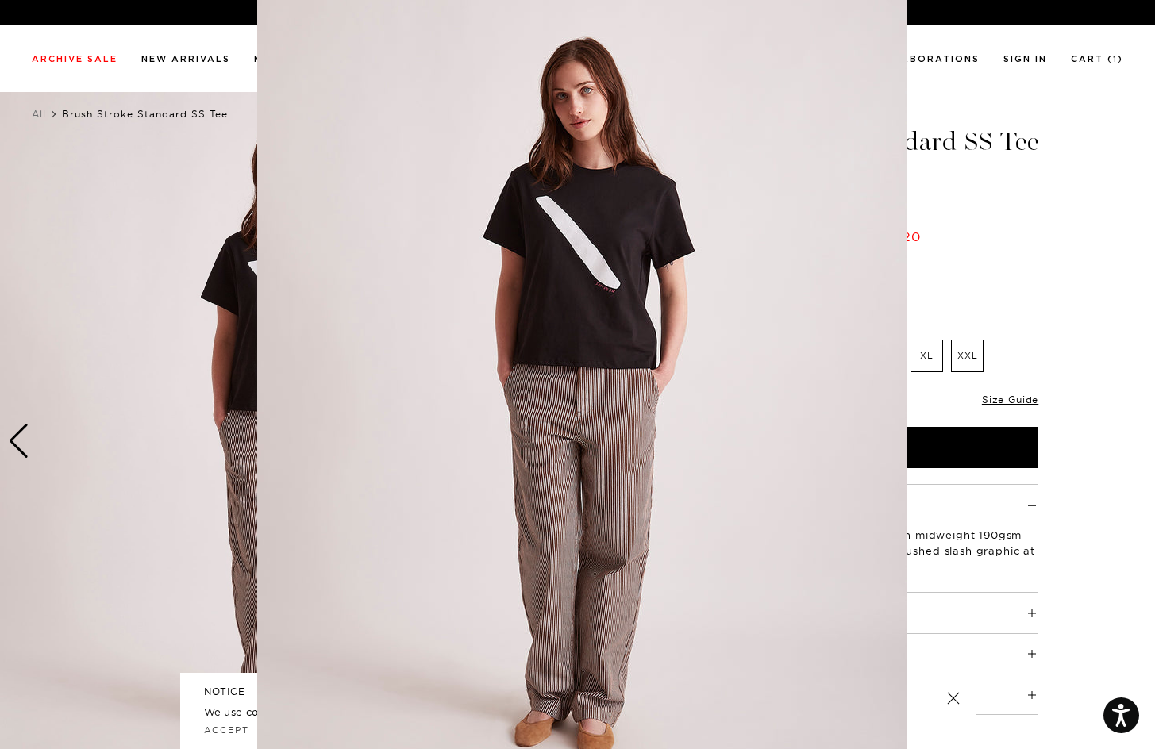
scroll to position [6, 0]
click at [1095, 86] on figure at bounding box center [577, 374] width 1155 height 749
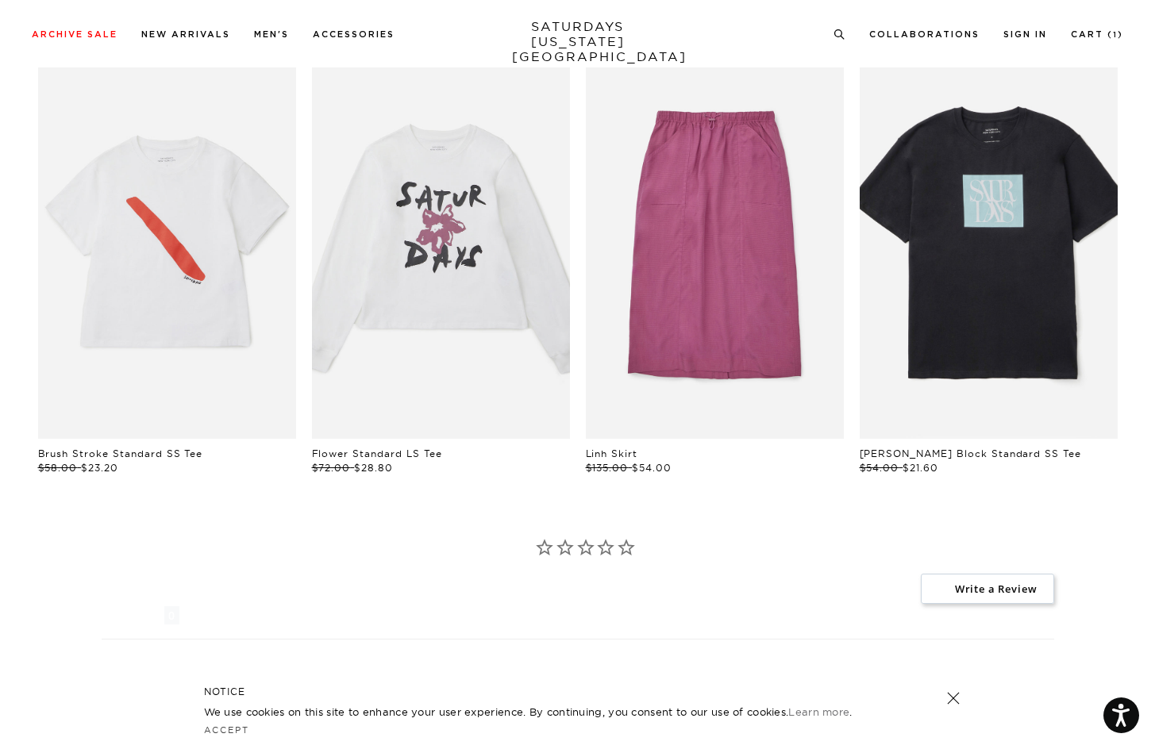
scroll to position [841, 0]
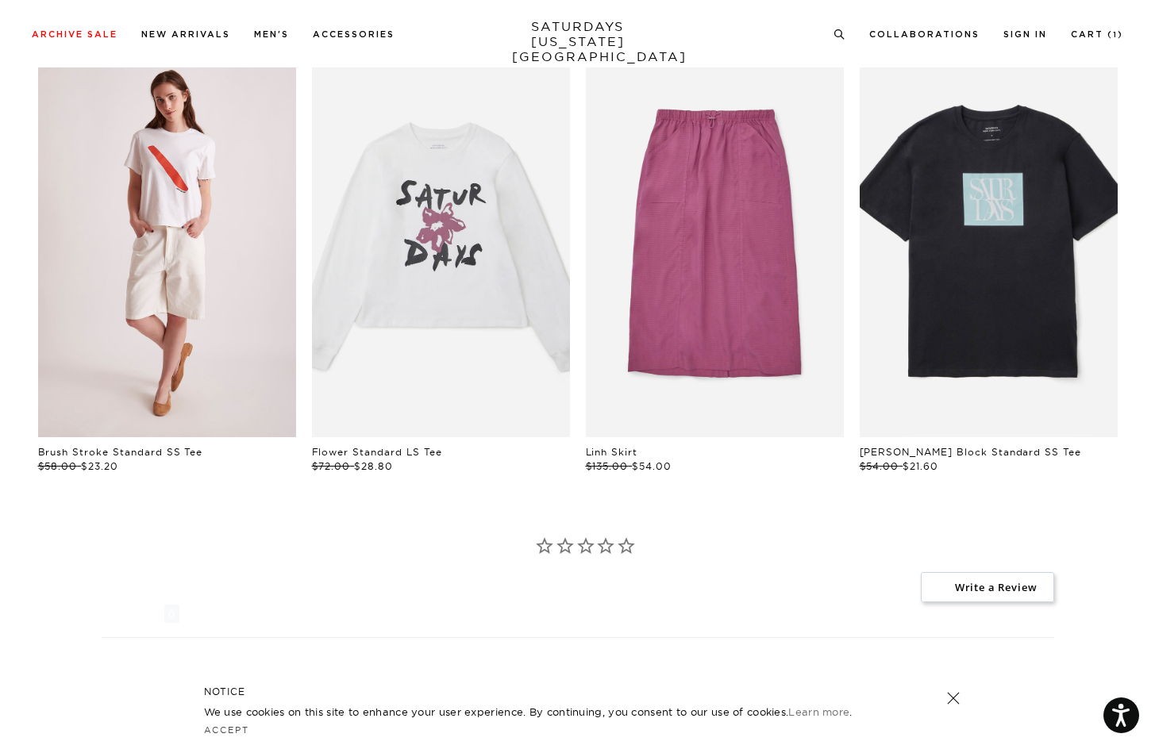
click at [138, 195] on link "files/W22429ST01-WHITE_03.jpg" at bounding box center [167, 243] width 258 height 387
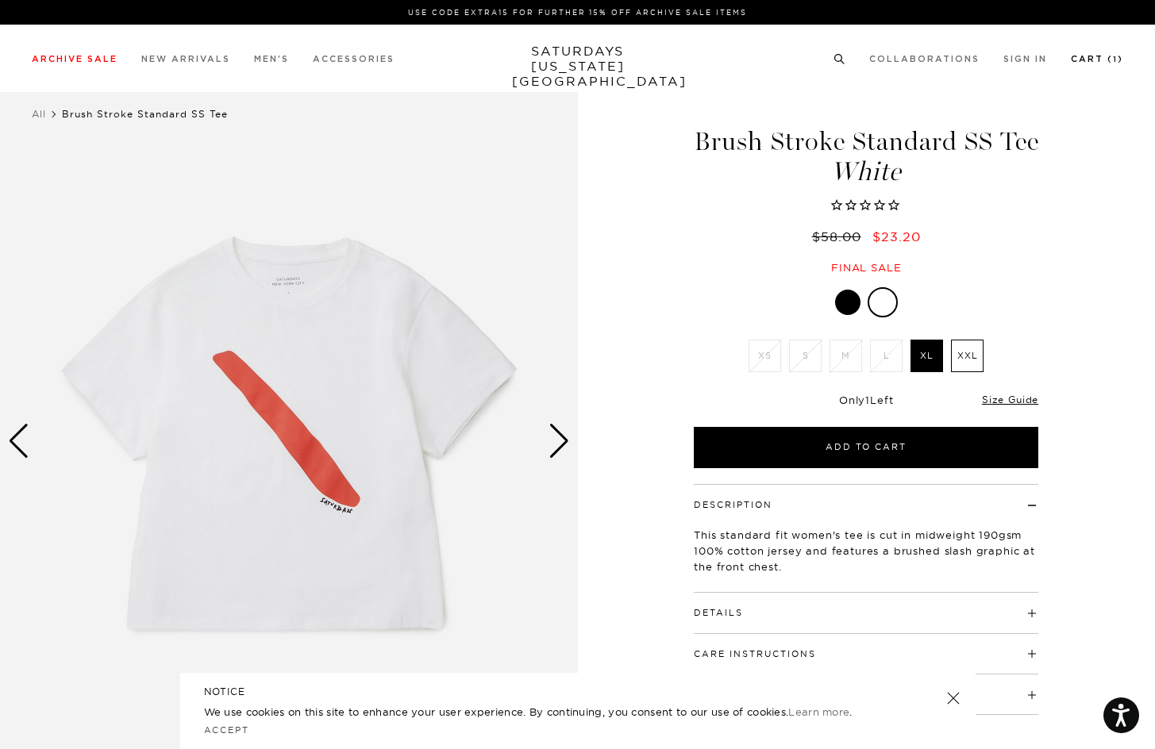
click at [1078, 58] on link "Cart ( 1 )" at bounding box center [1097, 59] width 52 height 9
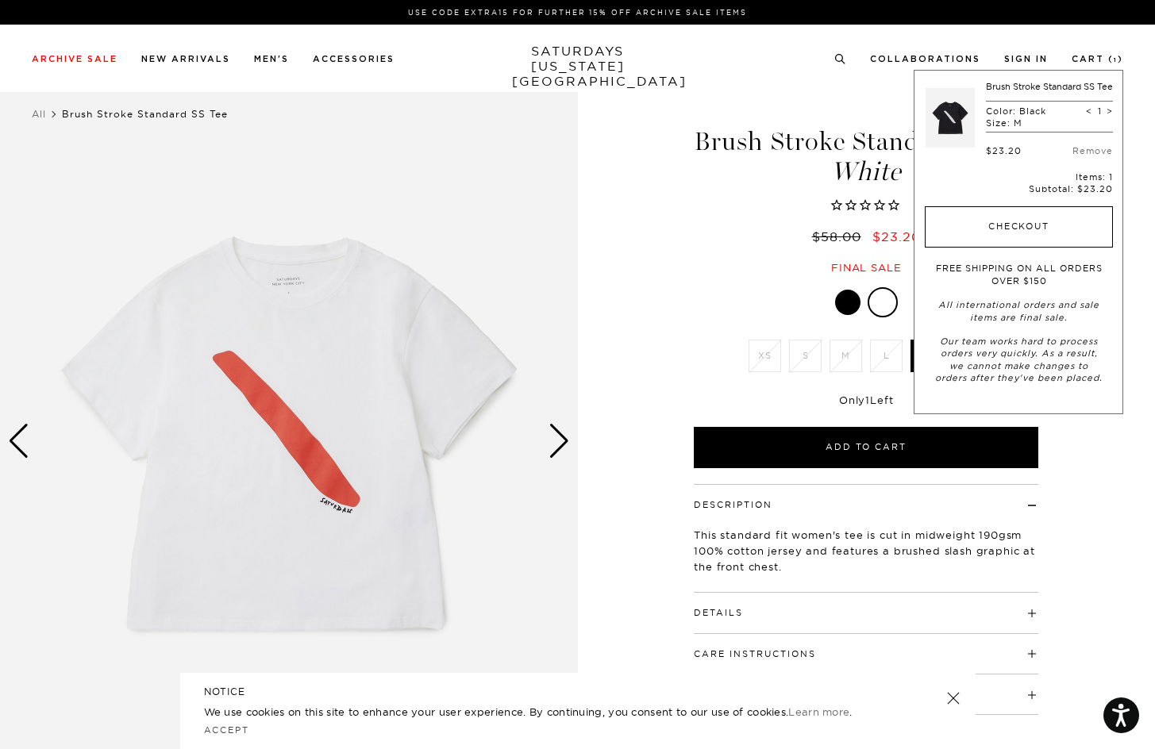
click at [957, 248] on button "Checkout" at bounding box center [1019, 226] width 188 height 41
